Goal: Task Accomplishment & Management: Manage account settings

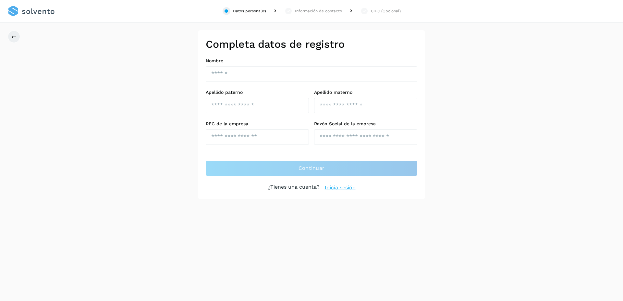
click at [35, 11] on link at bounding box center [31, 11] width 47 height 22
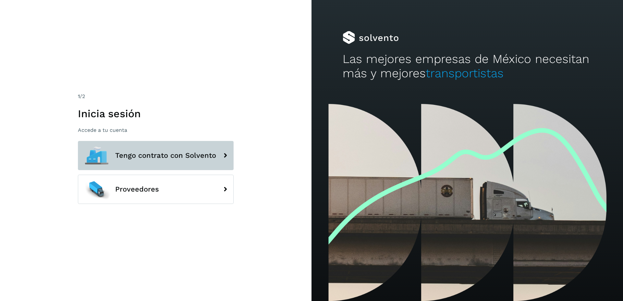
click at [152, 165] on button "Tengo contrato con Solvento" at bounding box center [156, 155] width 156 height 29
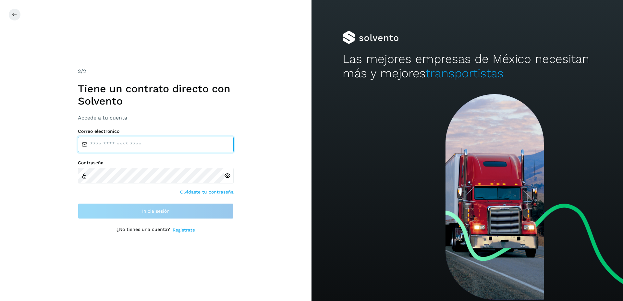
type input "**********"
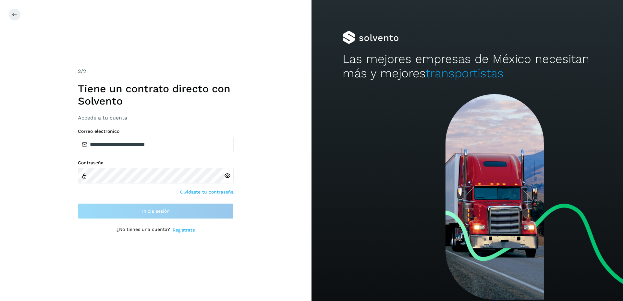
click at [157, 193] on div "Contraseña Olvidaste tu contraseña" at bounding box center [156, 178] width 156 height 36
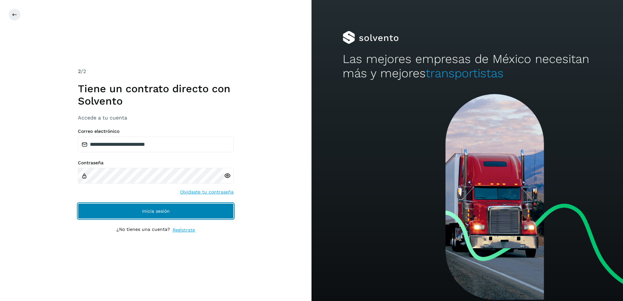
click at [148, 210] on span "Inicia sesión" at bounding box center [156, 211] width 28 height 5
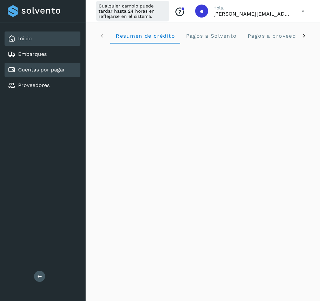
click at [37, 74] on div "Cuentas por pagar" at bounding box center [43, 70] width 76 height 14
click at [302, 10] on icon at bounding box center [303, 11] width 13 height 13
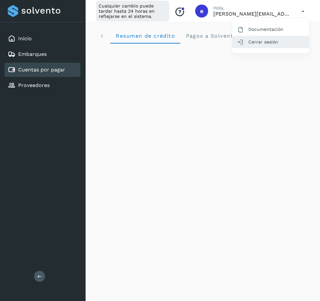
click at [283, 44] on div "Cerrar sesión" at bounding box center [270, 42] width 77 height 12
